Goal: Answer question/provide support

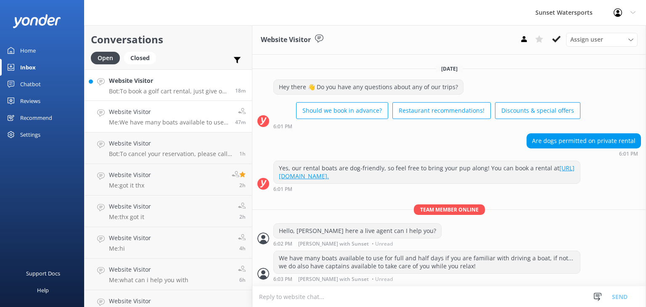
click at [173, 89] on p "Bot: To book a golf cart rental, just give our office a call at [PHONE_NUMBER].…" at bounding box center [169, 92] width 120 height 8
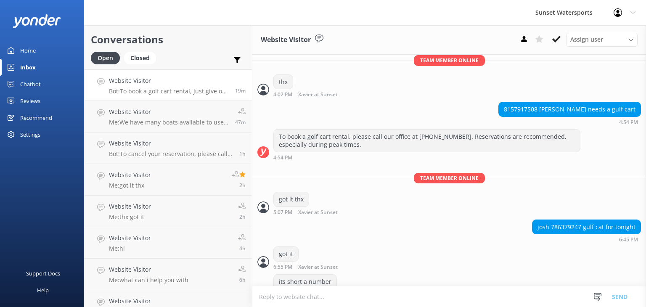
scroll to position [11942, 0]
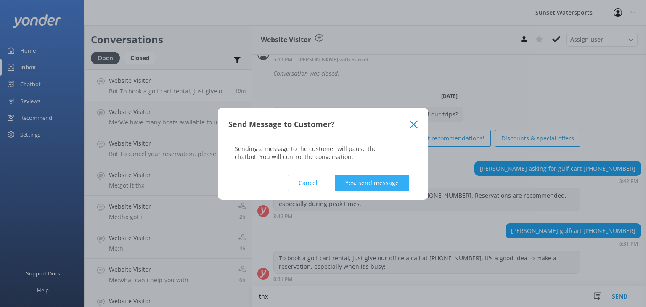
type textarea "thx"
click at [398, 180] on button "Yes, send message" at bounding box center [372, 183] width 74 height 17
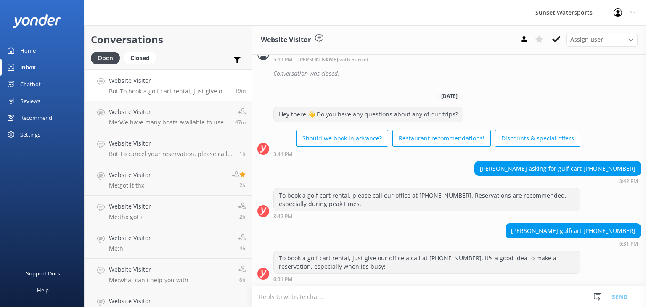
click at [307, 300] on textarea at bounding box center [449, 297] width 394 height 21
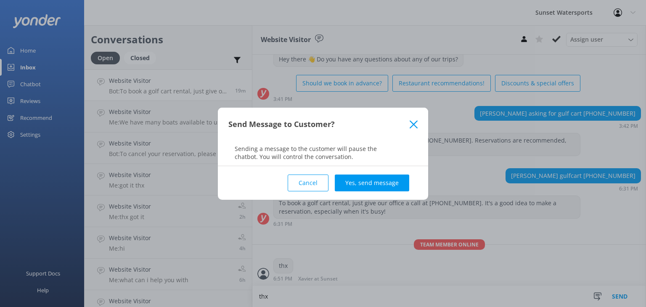
scroll to position [11997, 0]
type textarea "thx"
click at [310, 186] on button "Cancel" at bounding box center [308, 183] width 41 height 17
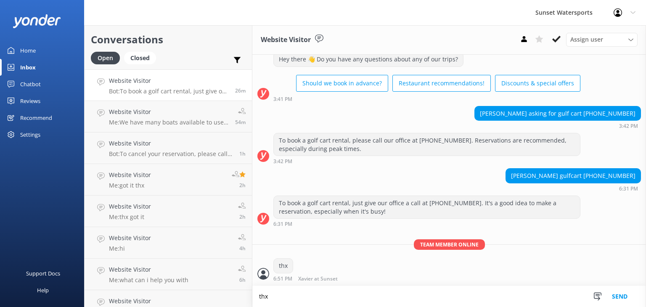
click at [35, 69] on div "Inbox" at bounding box center [28, 67] width 16 height 17
